Goal: Task Accomplishment & Management: Use online tool/utility

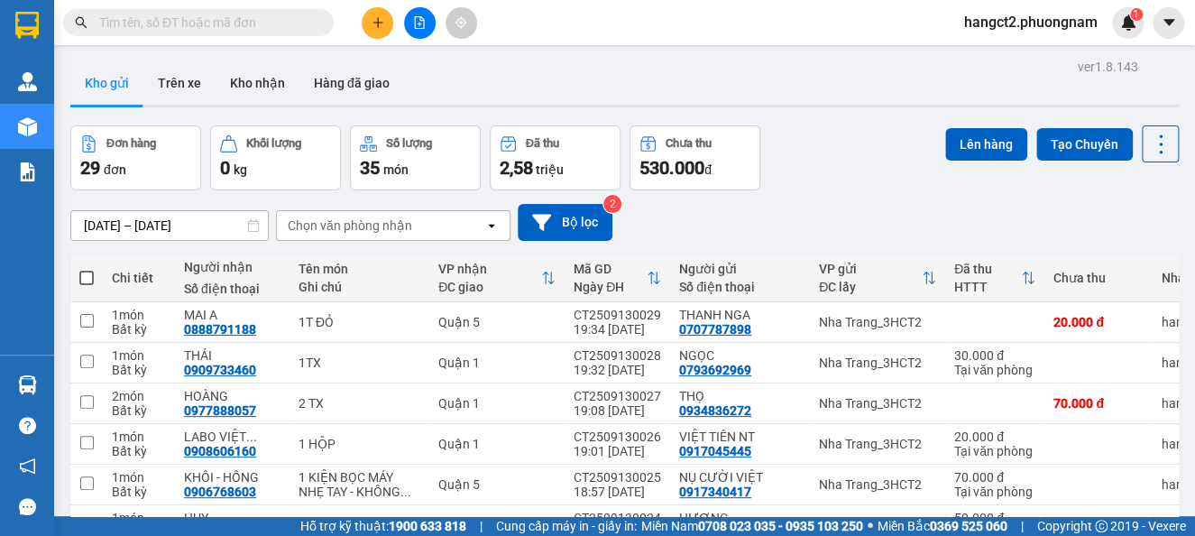
click at [80, 279] on span at bounding box center [86, 278] width 14 height 14
click at [87, 269] on input "checkbox" at bounding box center [87, 269] width 0 height 0
checkbox input "true"
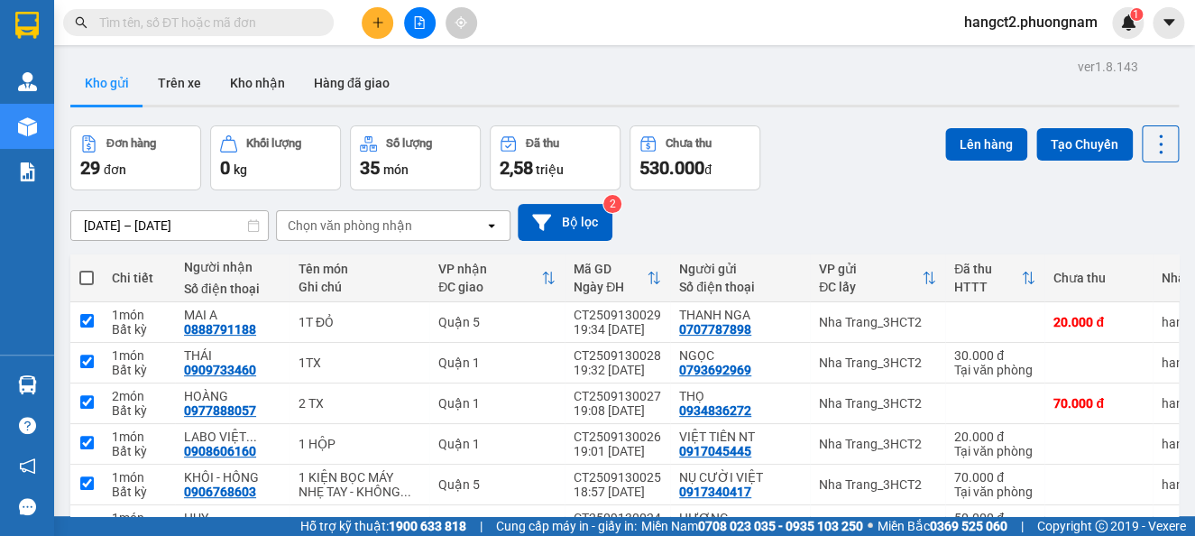
checkbox input "true"
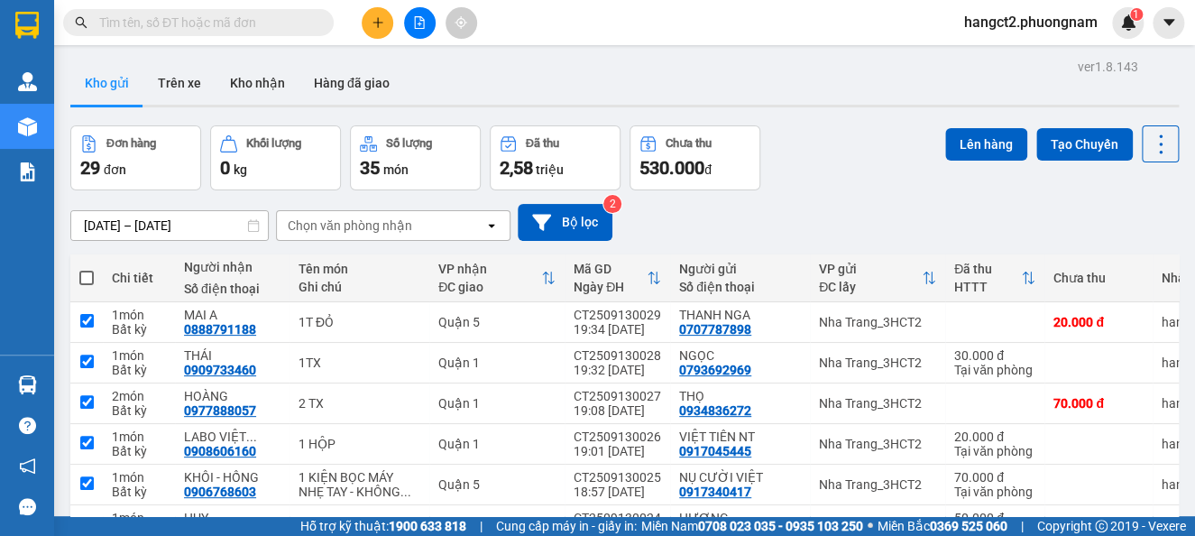
checkbox input "true"
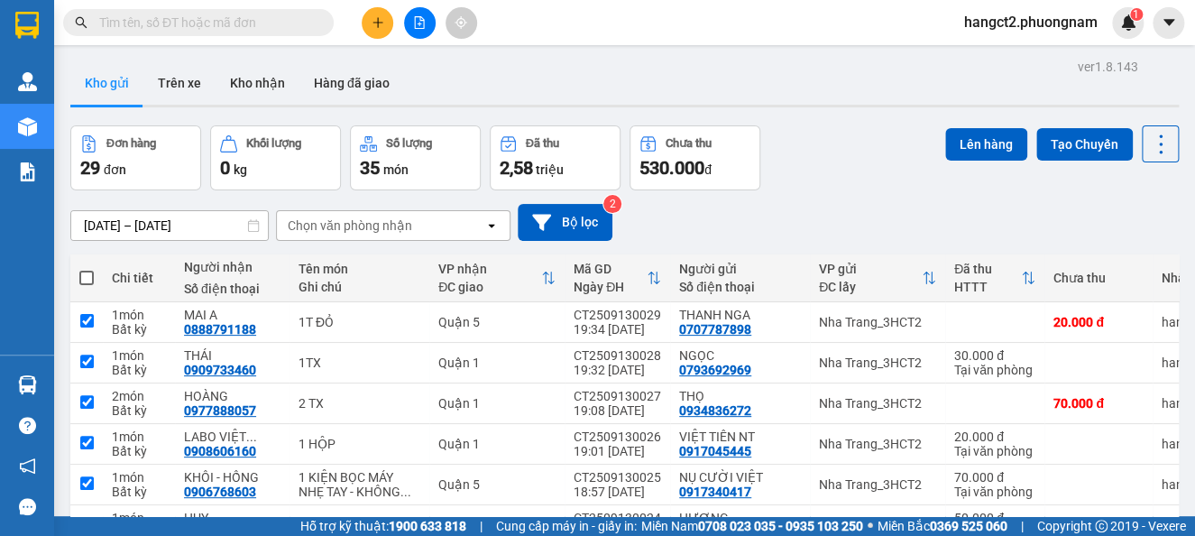
checkbox input "true"
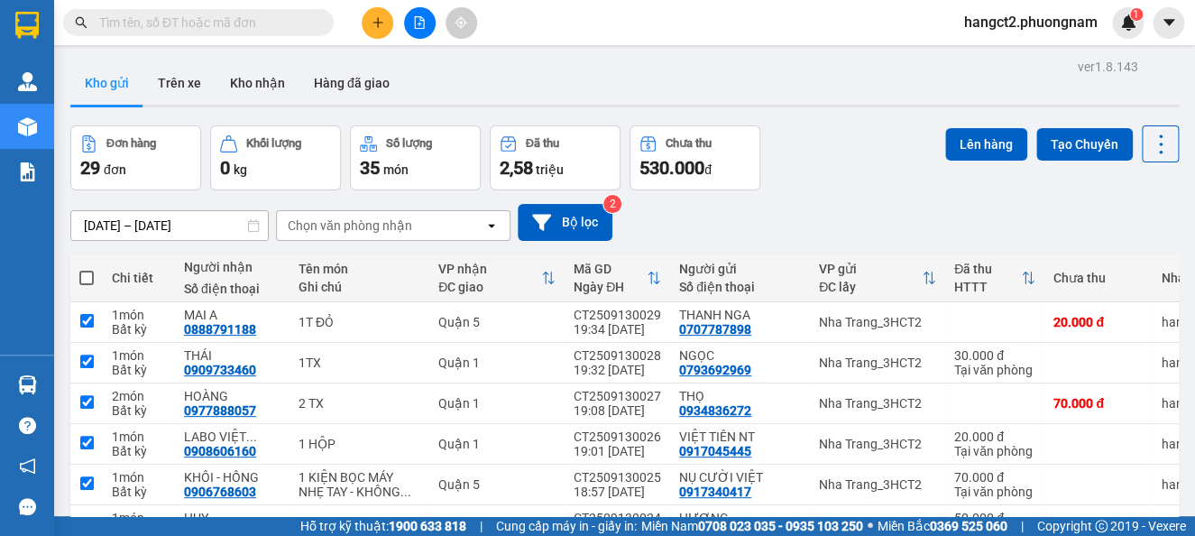
checkbox input "true"
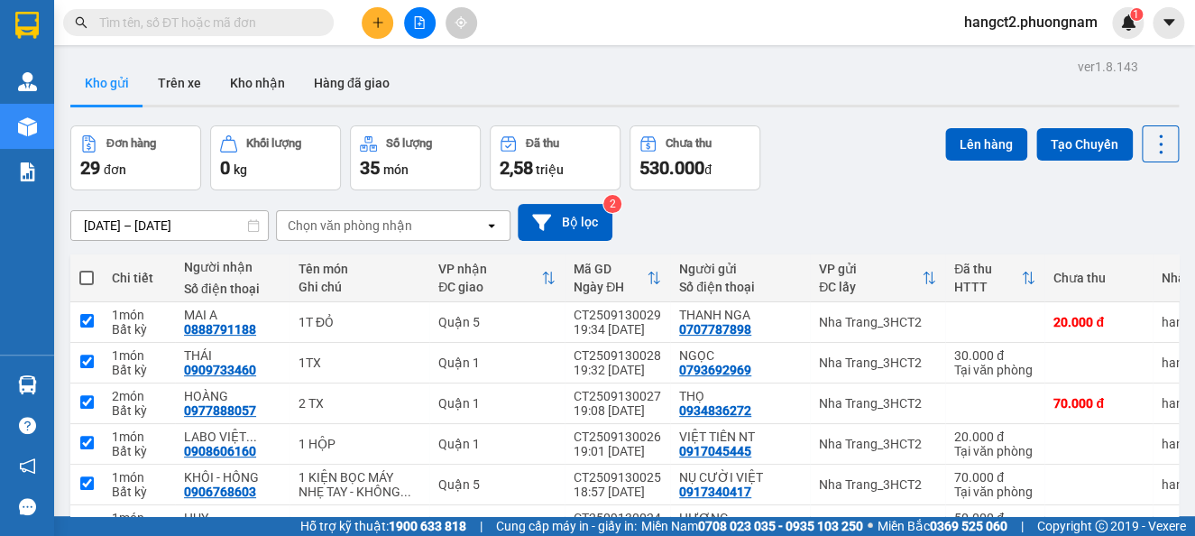
checkbox input "true"
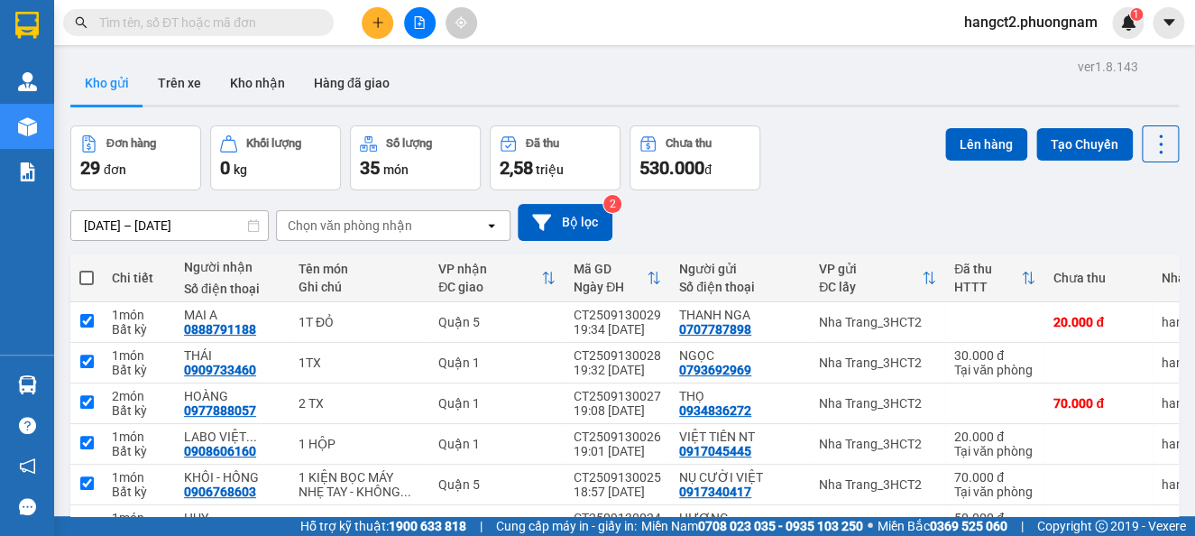
checkbox input "true"
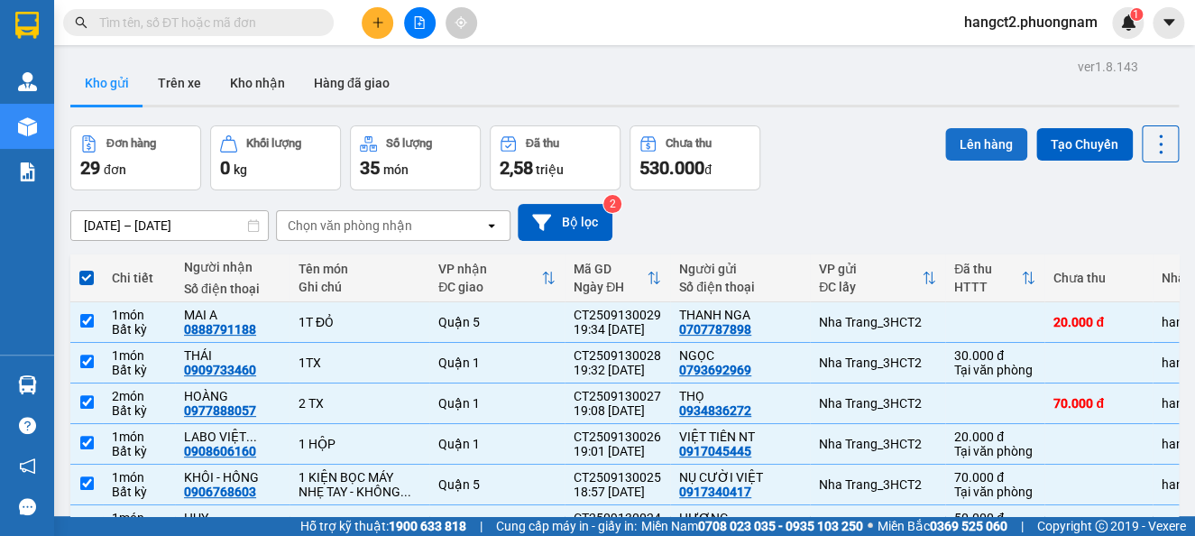
click at [987, 155] on button "Lên hàng" at bounding box center [986, 144] width 82 height 32
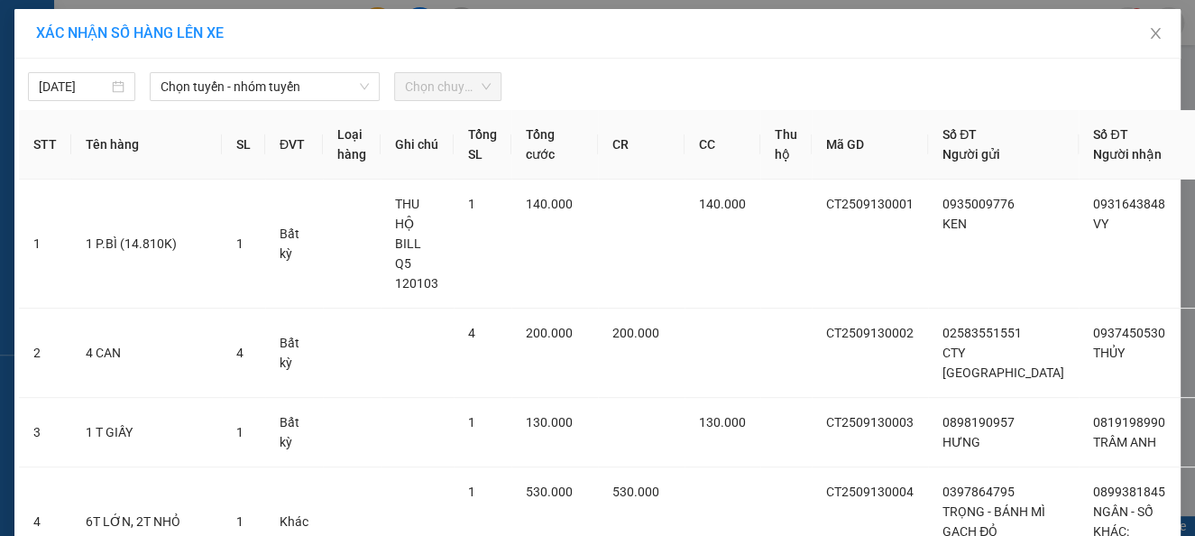
click at [265, 92] on span "Chọn tuyến - nhóm tuyến" at bounding box center [265, 86] width 208 height 27
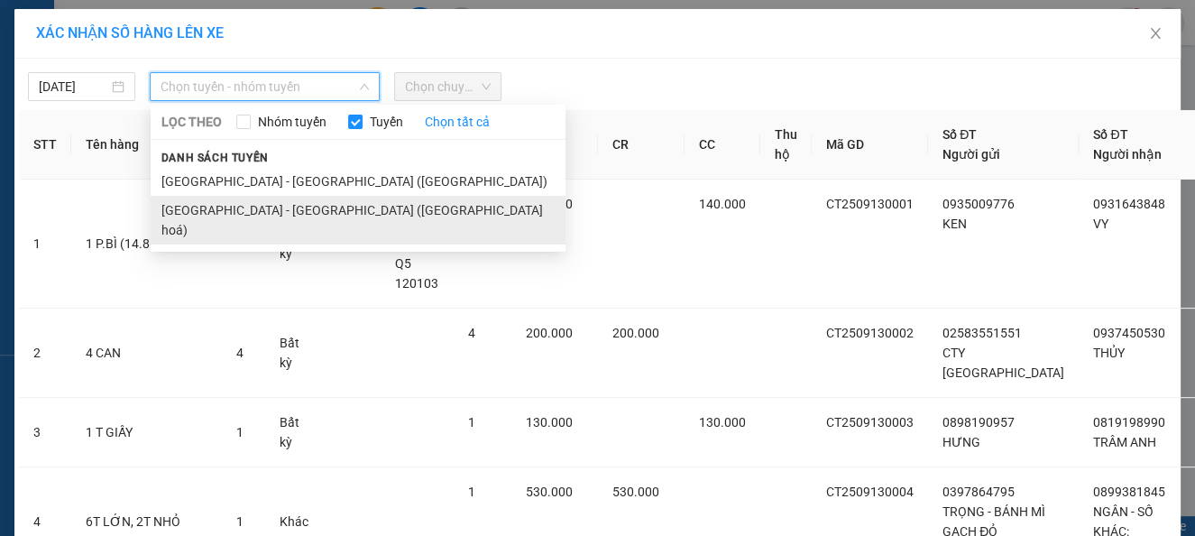
click at [244, 203] on li "[GEOGRAPHIC_DATA] - [GEOGRAPHIC_DATA] ([GEOGRAPHIC_DATA] hoá)" at bounding box center [358, 220] width 415 height 49
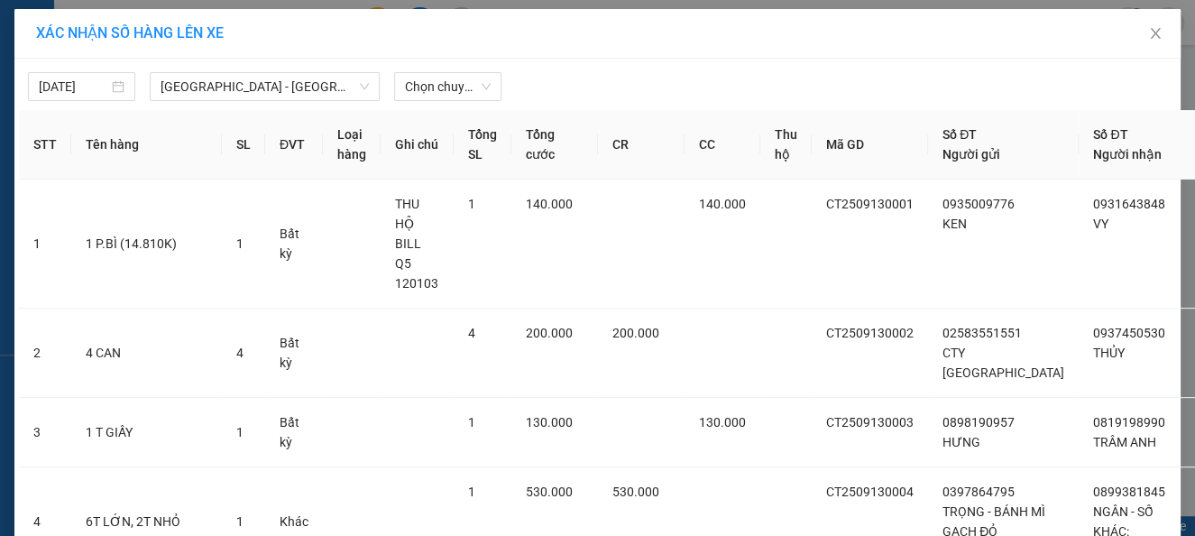
click at [479, 63] on div "[DATE] [GEOGRAPHIC_DATA] - [GEOGRAPHIC_DATA] ([GEOGRAPHIC_DATA] hoá) LỌC THEO …" at bounding box center [597, 82] width 1157 height 38
click at [465, 78] on span "Chọn chuyến" at bounding box center [448, 86] width 86 height 27
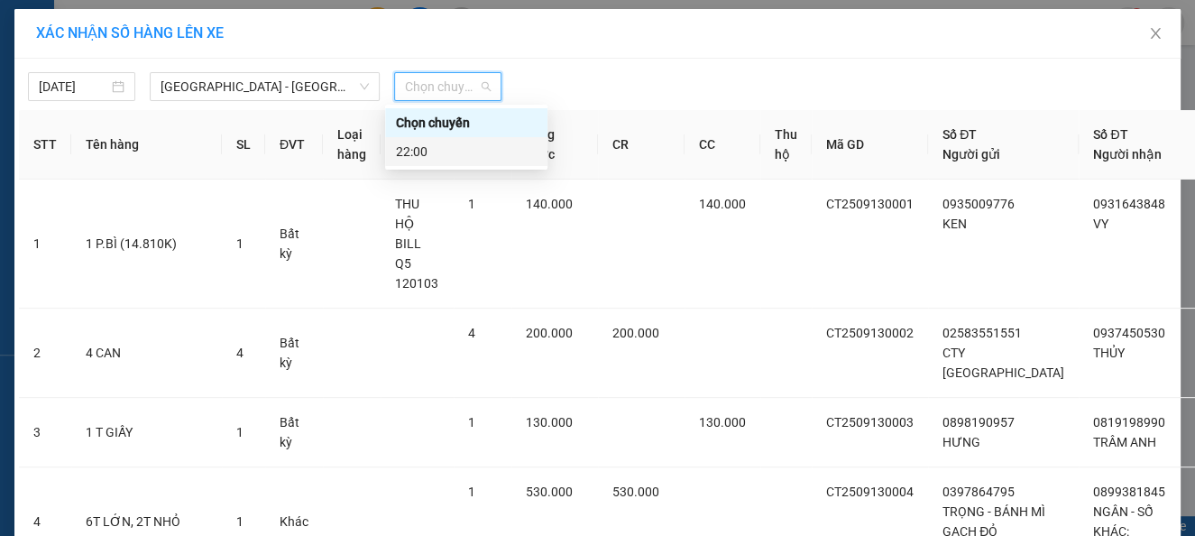
click at [454, 147] on div "22:00" at bounding box center [466, 152] width 141 height 20
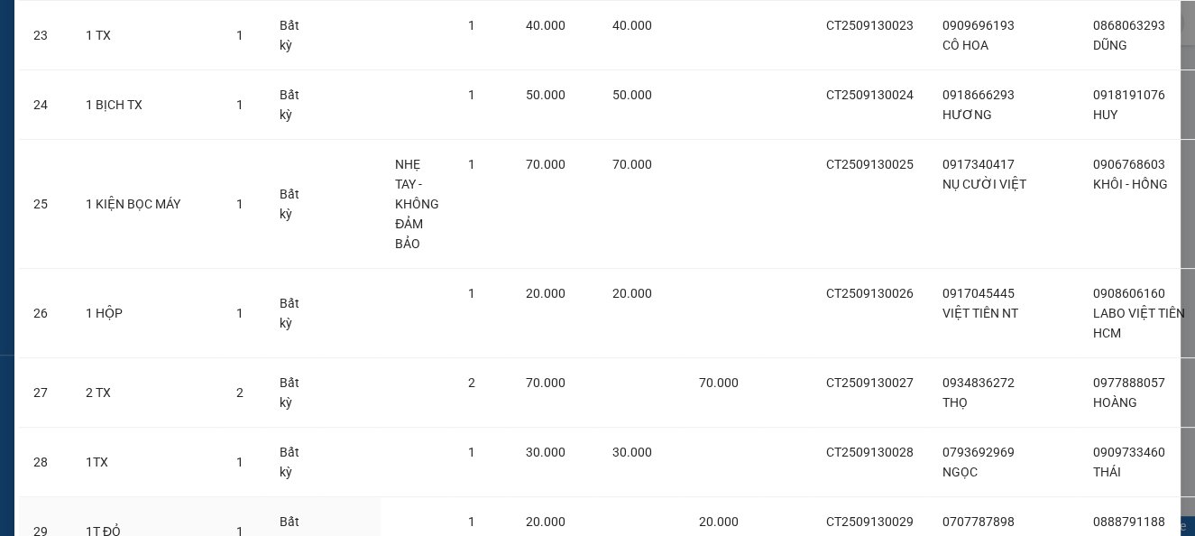
scroll to position [1938, 0]
